Goal: Browse casually

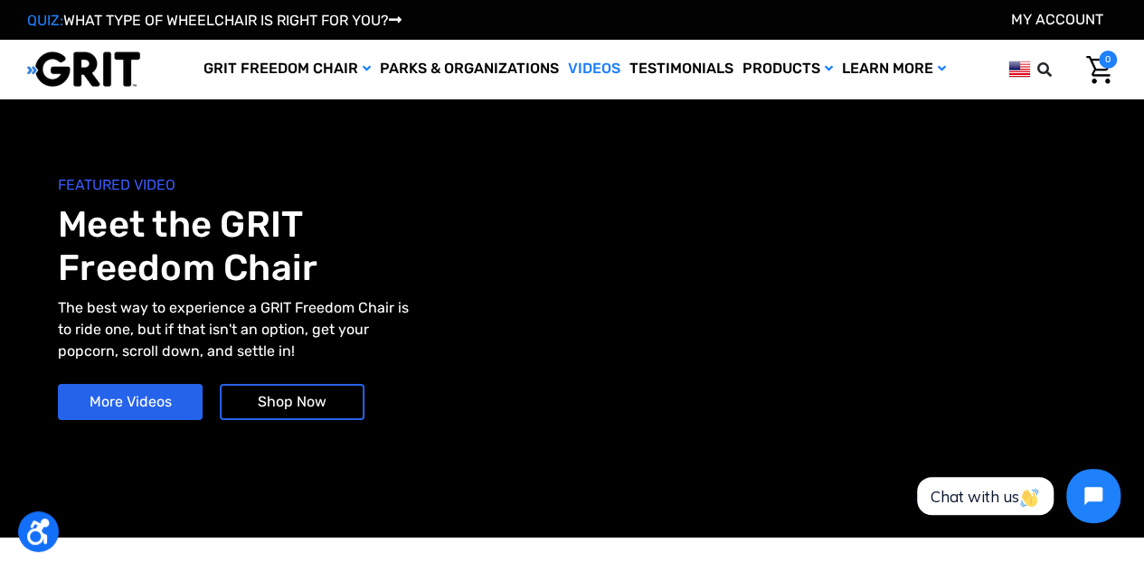
click at [82, 71] on img at bounding box center [83, 69] width 113 height 37
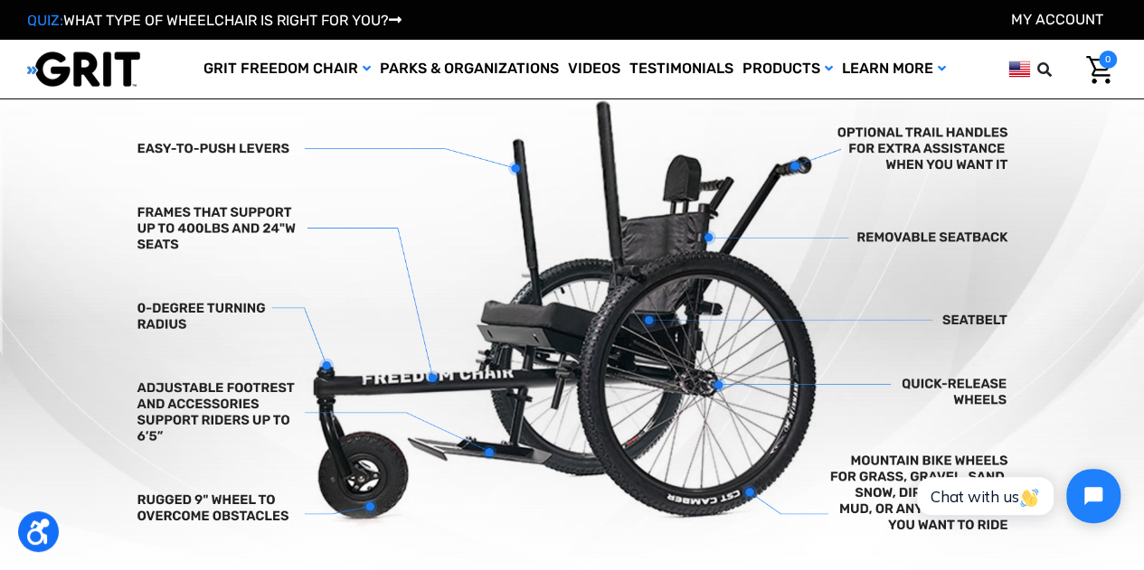
scroll to position [541, 0]
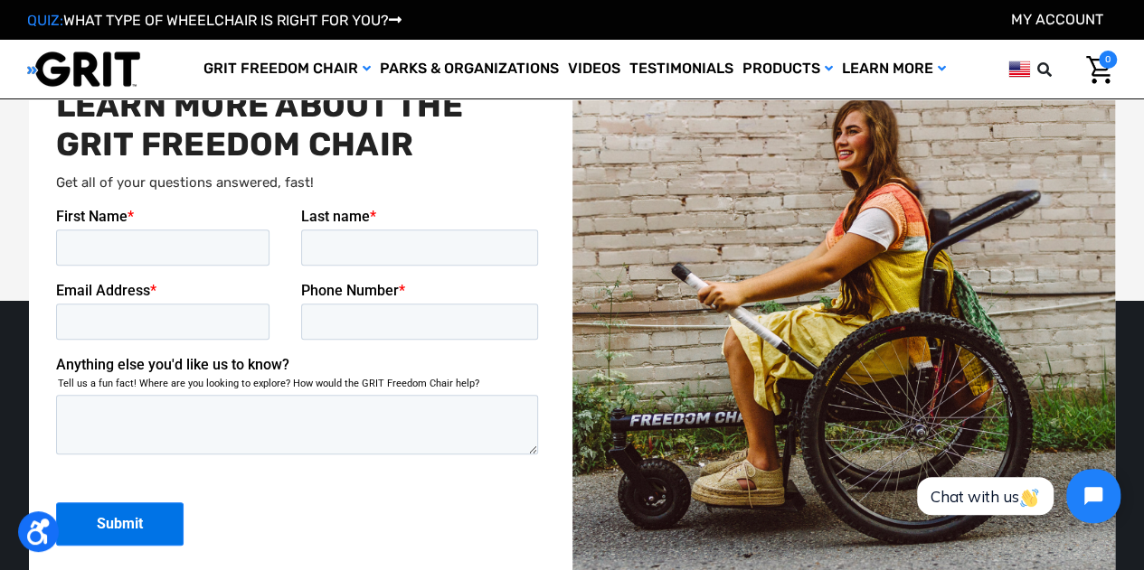
scroll to position [3703, 0]
